Goal: Task Accomplishment & Management: Manage account settings

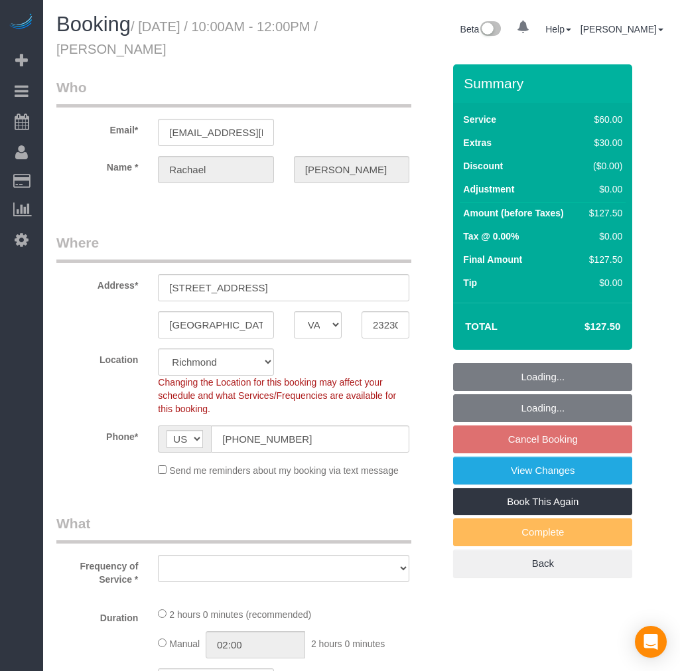
select select "VA"
select select "object:1386"
select select "spot2"
select select "number:1"
select select "number:27"
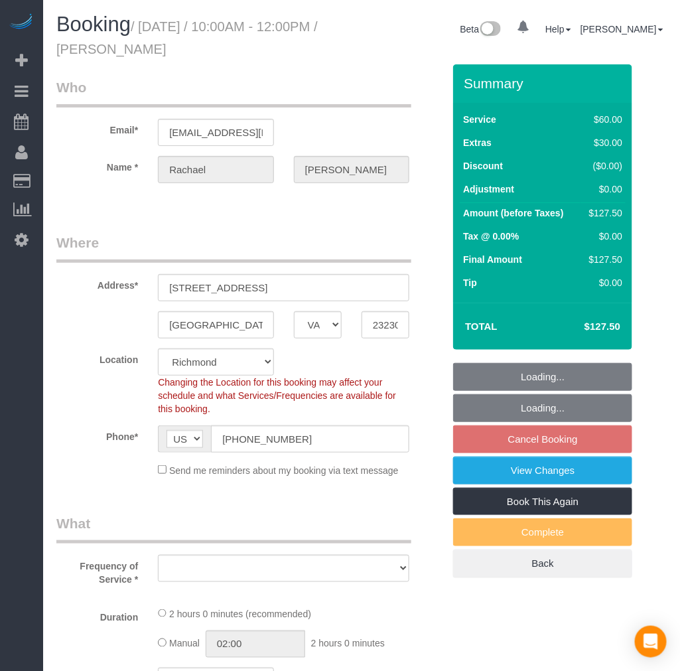
select select "number:35"
select select "number:17"
select select "object:1593"
select select "1"
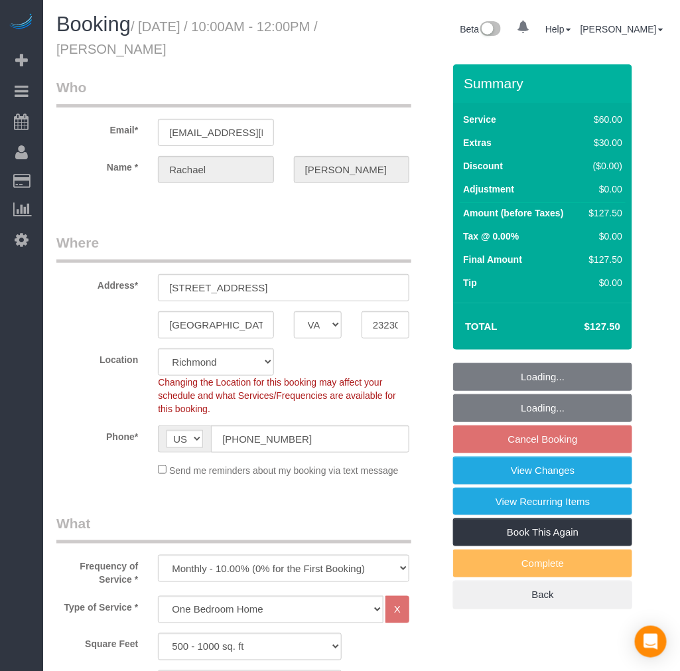
select select "1"
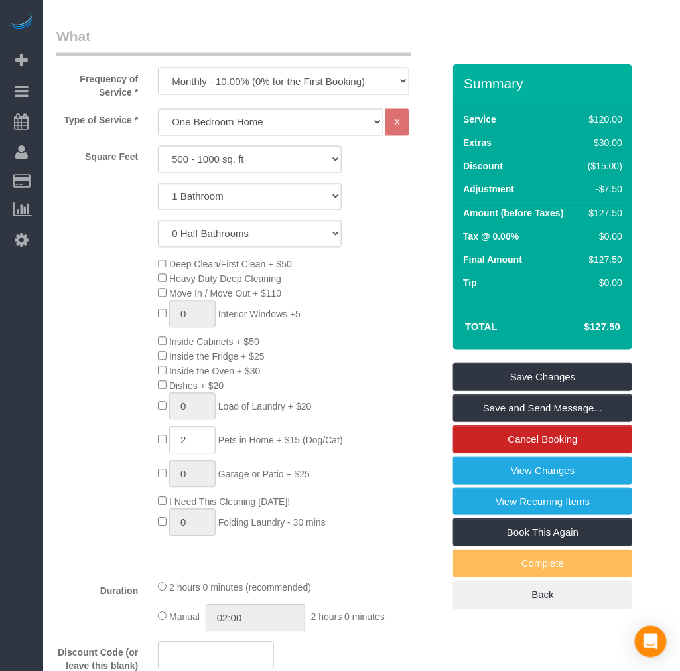
scroll to position [516, 0]
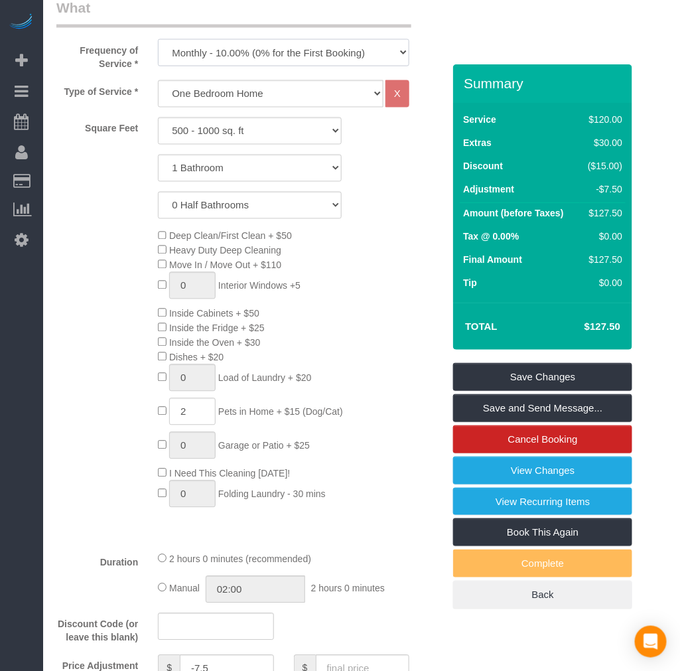
click at [314, 42] on select "One Time Weekly - 20.00% (0% for the First Booking) Biweekly - 15.00% (0% for t…" at bounding box center [284, 52] width 252 height 27
select select "object:1596"
click at [158, 39] on select "One Time Weekly - 20.00% (0% for the First Booking) Biweekly - 15.00% (0% for t…" at bounding box center [284, 52] width 252 height 27
click at [518, 368] on link "Save Changes" at bounding box center [542, 377] width 179 height 28
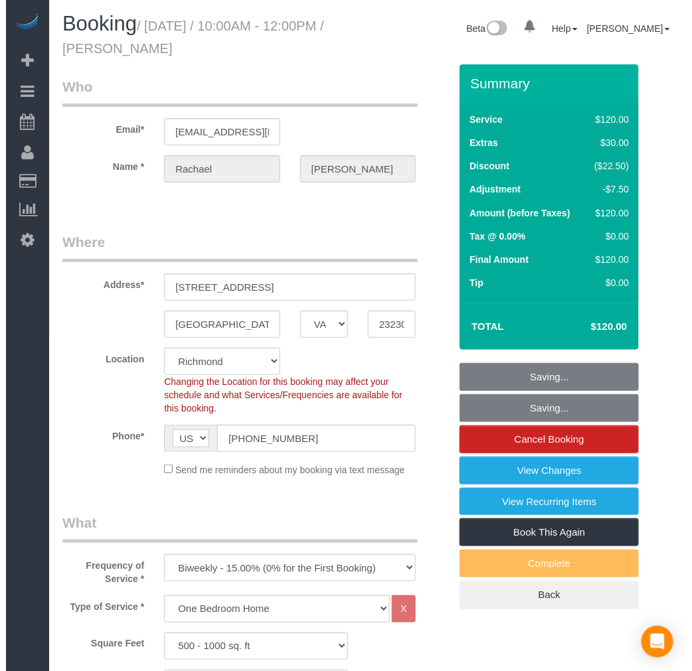
scroll to position [0, 0]
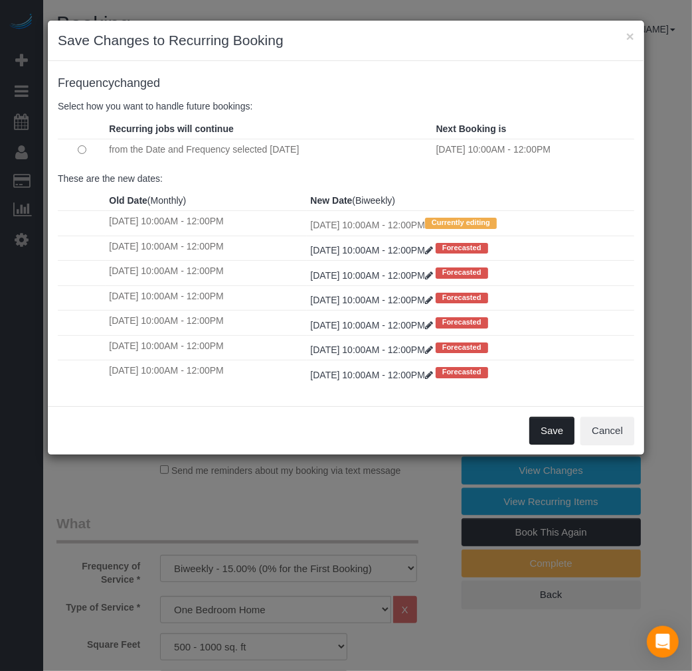
click at [546, 432] on button "Save" at bounding box center [551, 431] width 45 height 28
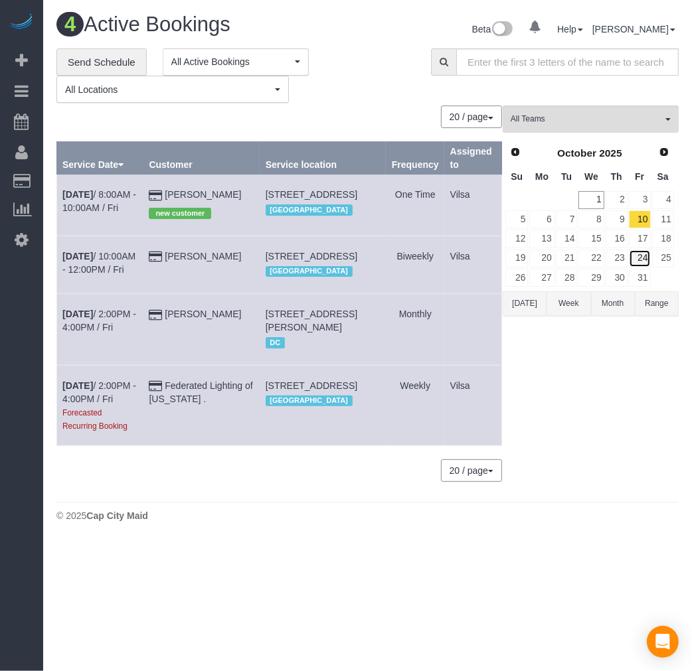
click at [642, 264] on link "24" at bounding box center [640, 259] width 22 height 18
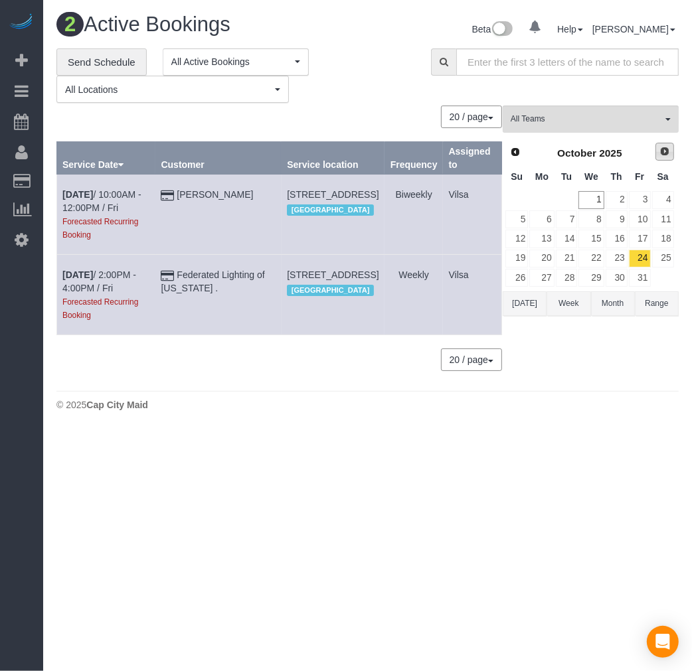
click at [669, 155] on span "Next" at bounding box center [664, 151] width 11 height 11
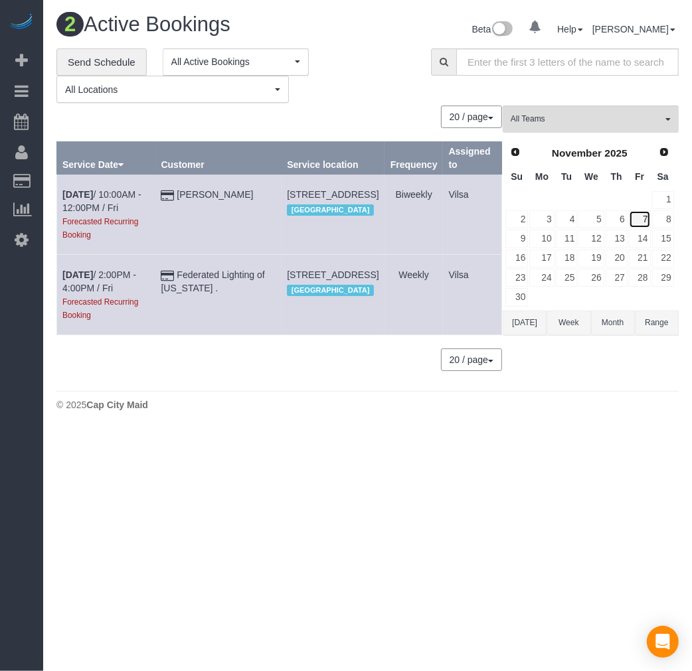
click at [641, 216] on link "7" at bounding box center [640, 219] width 22 height 18
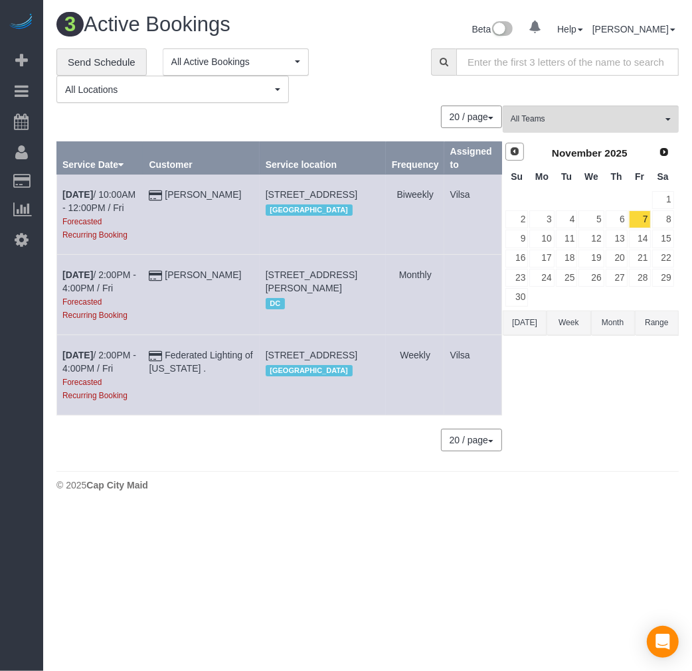
click at [518, 159] on link "Prev" at bounding box center [514, 152] width 19 height 19
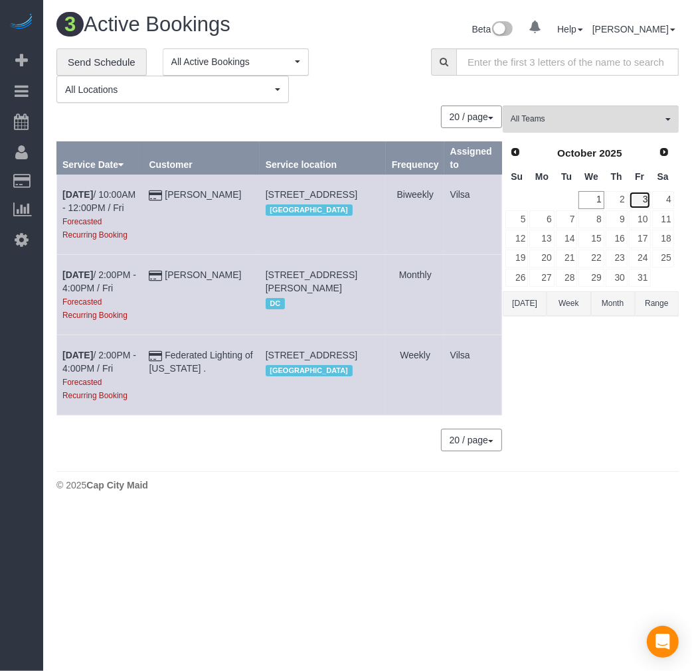
click at [641, 203] on link "3" at bounding box center [640, 200] width 22 height 18
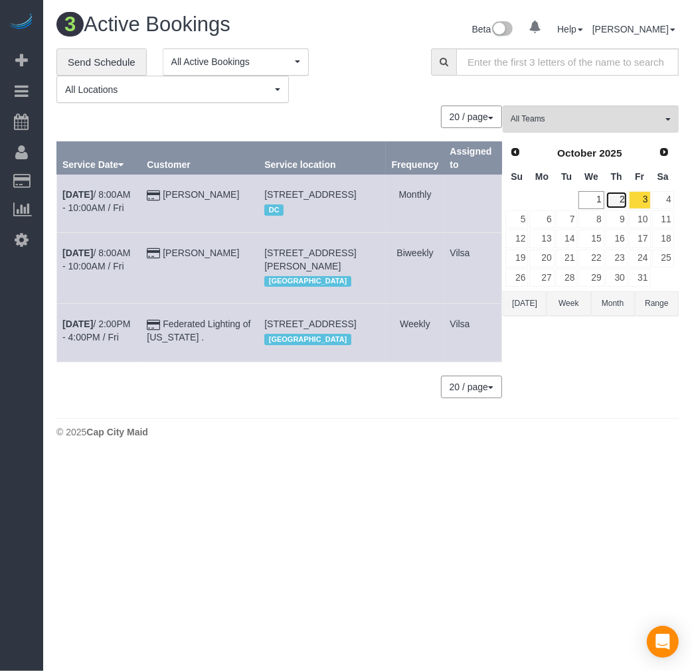
click at [619, 199] on link "2" at bounding box center [616, 200] width 22 height 18
click at [668, 202] on link "4" at bounding box center [663, 200] width 22 height 18
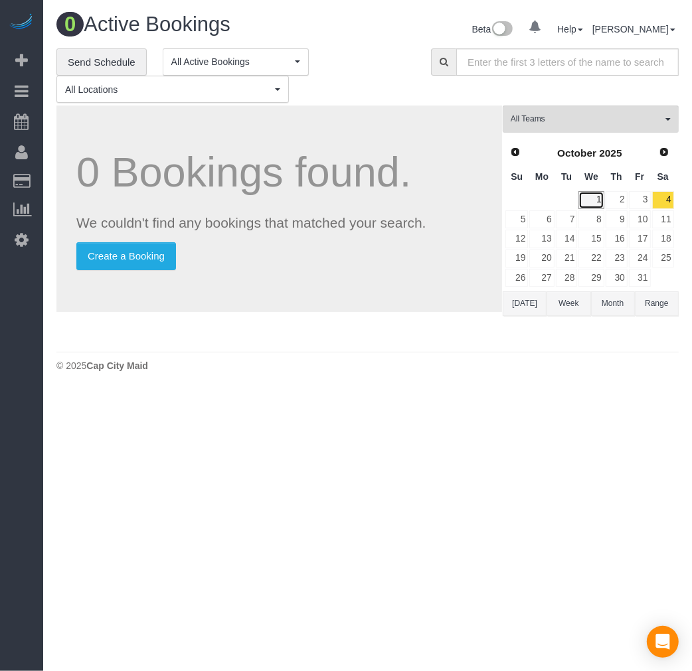
click at [589, 197] on link "1" at bounding box center [590, 200] width 25 height 18
click at [544, 264] on link "20" at bounding box center [541, 259] width 25 height 18
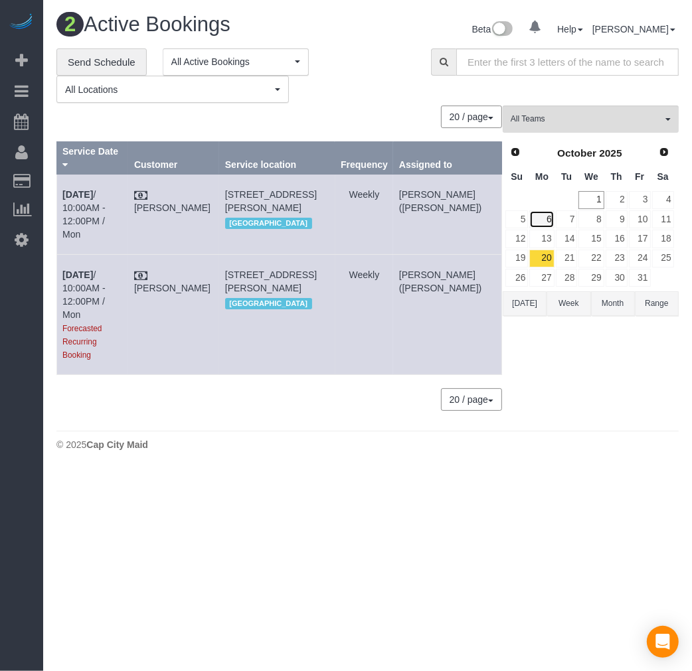
click at [544, 222] on link "6" at bounding box center [541, 219] width 25 height 18
